Goal: Find specific page/section: Find specific page/section

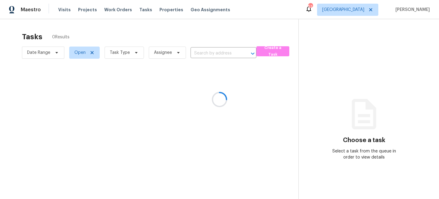
click at [129, 55] on div at bounding box center [219, 99] width 439 height 199
click at [133, 53] on div at bounding box center [219, 99] width 439 height 199
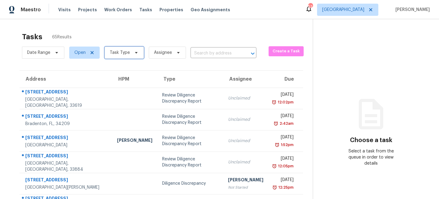
click at [135, 53] on icon at bounding box center [136, 53] width 2 height 2
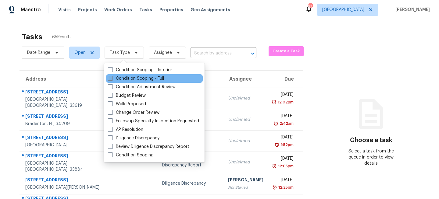
click at [121, 78] on label "Condition Scoping - Full" at bounding box center [136, 79] width 56 height 6
click at [112, 78] on input "Condition Scoping - Full" at bounding box center [110, 78] width 4 height 4
checkbox input "true"
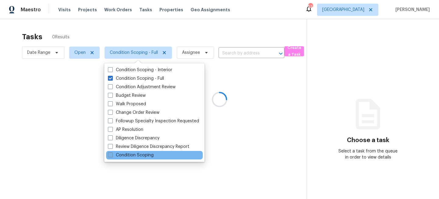
click at [117, 153] on label "Condition Scoping" at bounding box center [131, 155] width 46 height 6
click at [112, 153] on input "Condition Scoping" at bounding box center [110, 154] width 4 height 4
checkbox input "true"
